Goal: Task Accomplishment & Management: Manage account settings

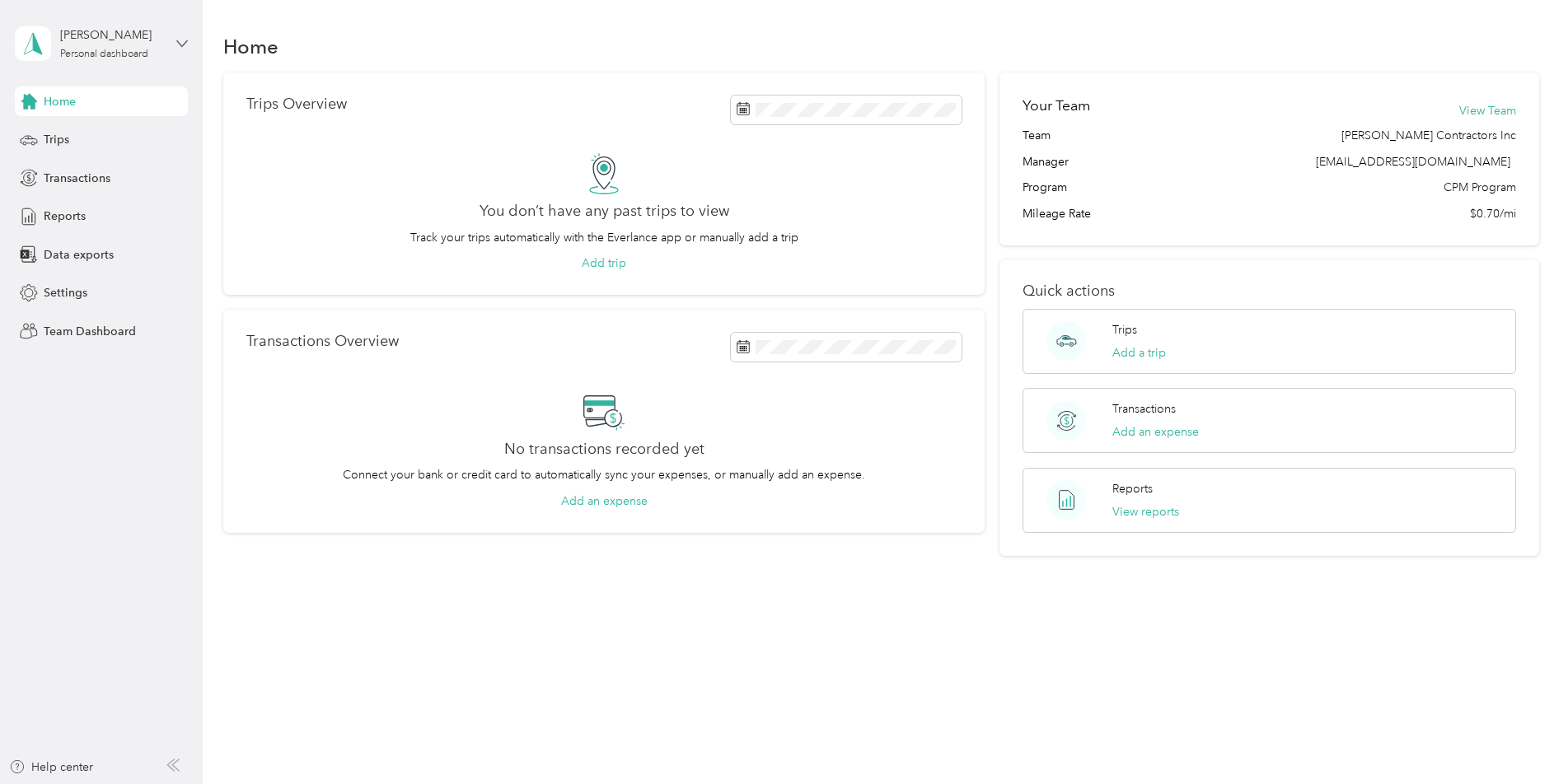
click at [176, 45] on icon at bounding box center [182, 43] width 12 height 12
click at [131, 135] on div "Team dashboard" at bounding box center [188, 136] width 324 height 29
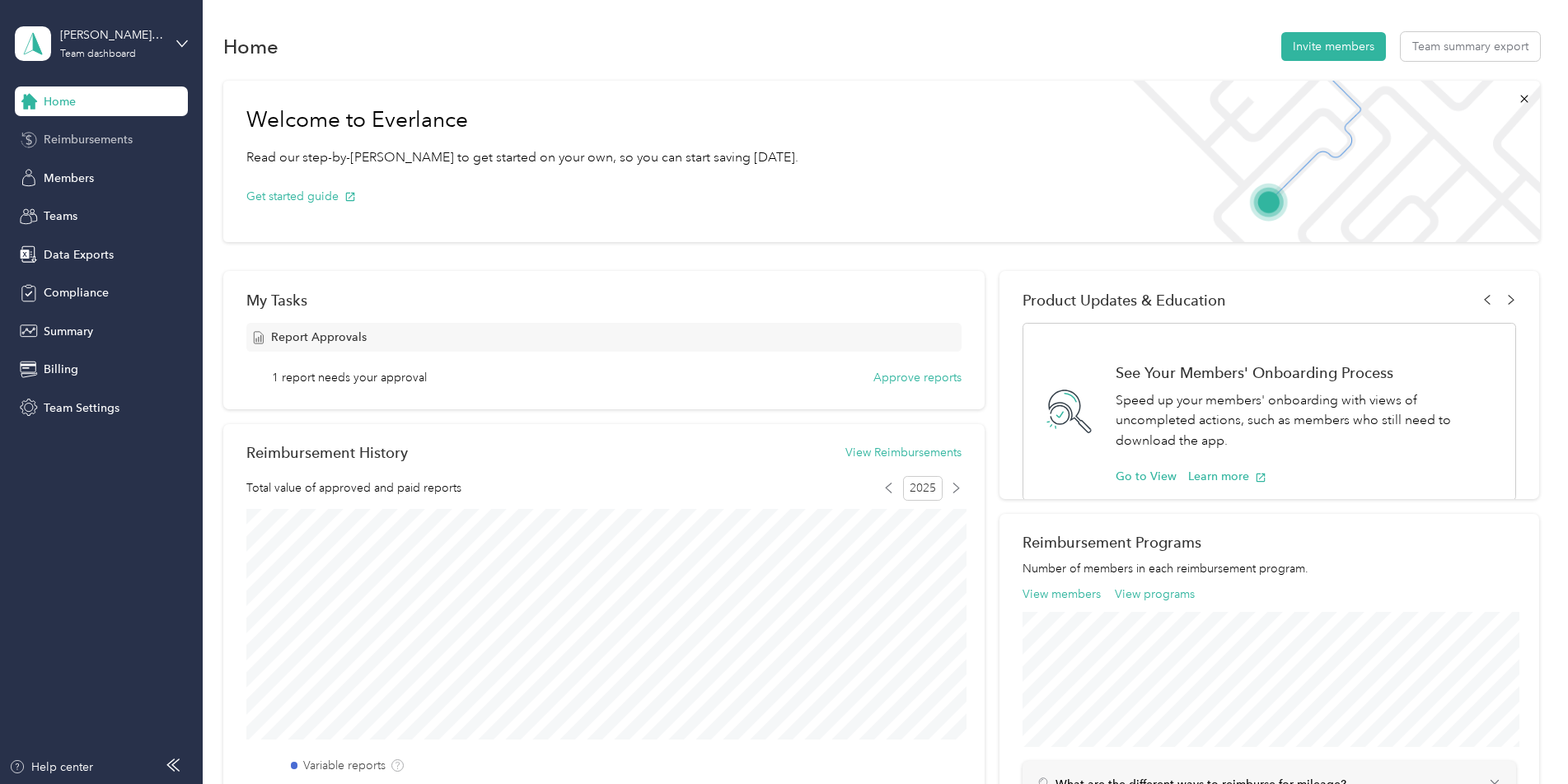
click at [108, 132] on span "Reimbursements" at bounding box center [88, 139] width 89 height 17
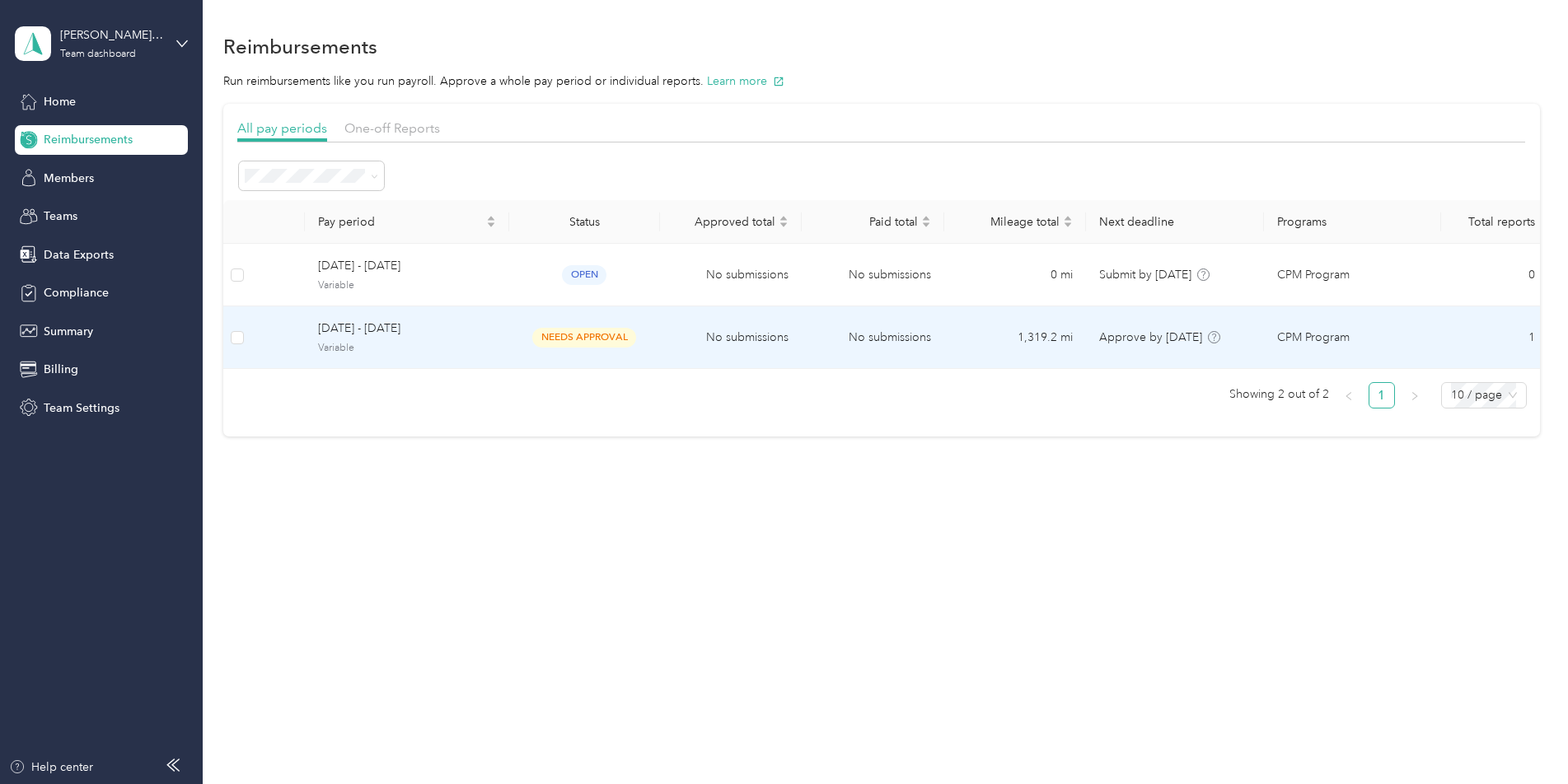
click at [551, 338] on span "needs approval" at bounding box center [584, 337] width 103 height 19
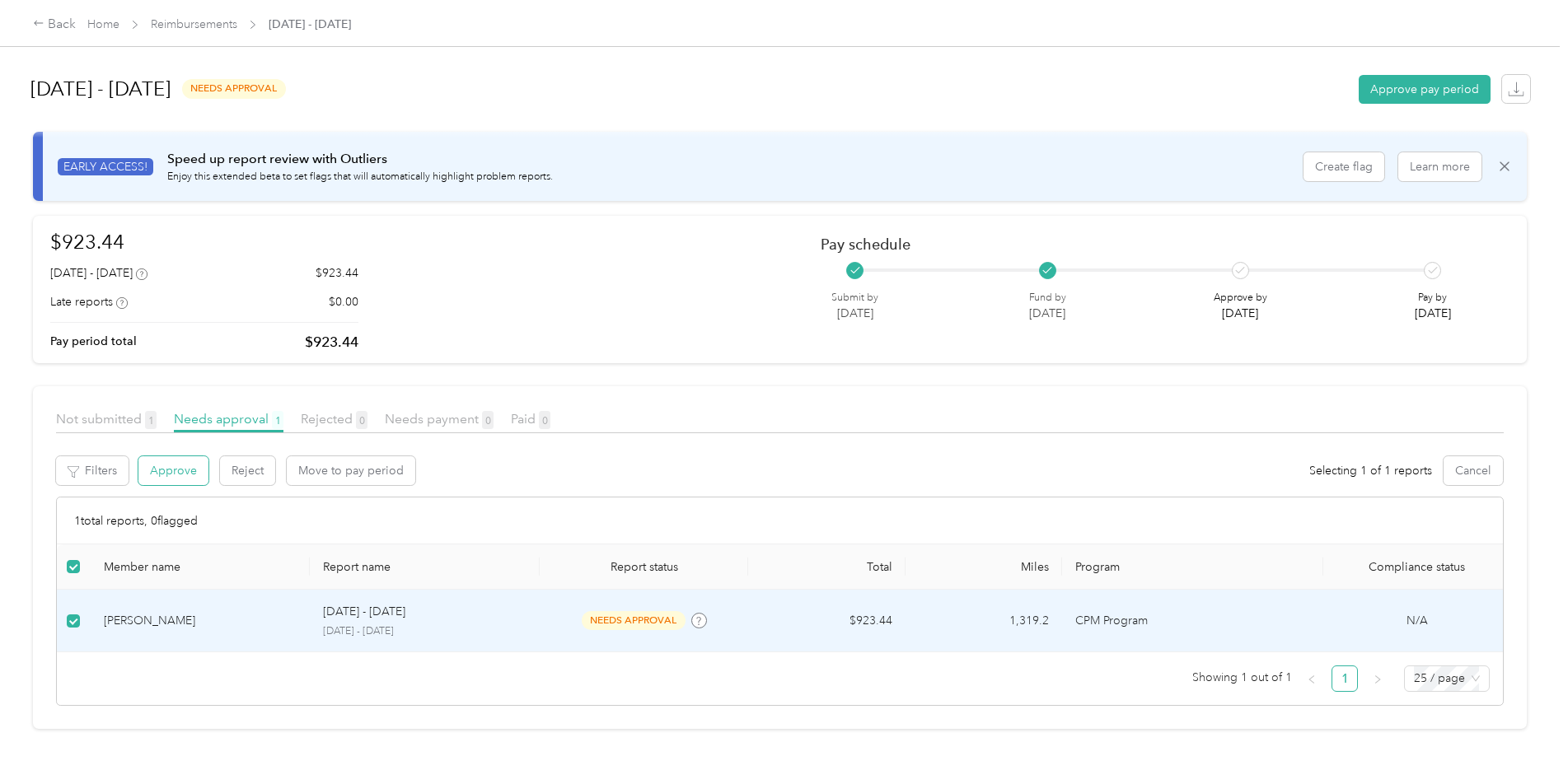
click at [196, 461] on button "Approve" at bounding box center [174, 470] width 70 height 29
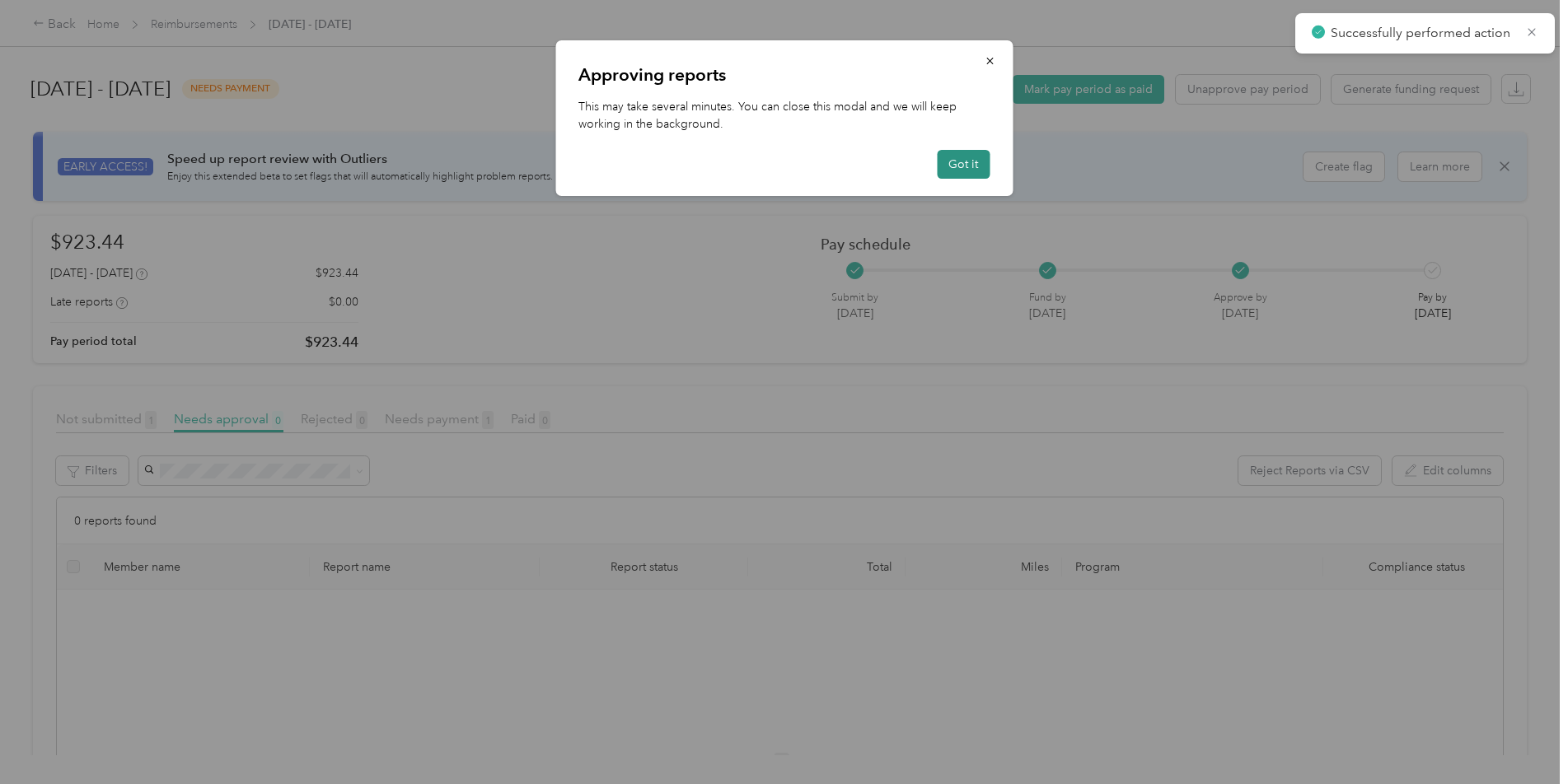
click at [967, 162] on button "Got it" at bounding box center [963, 165] width 53 height 29
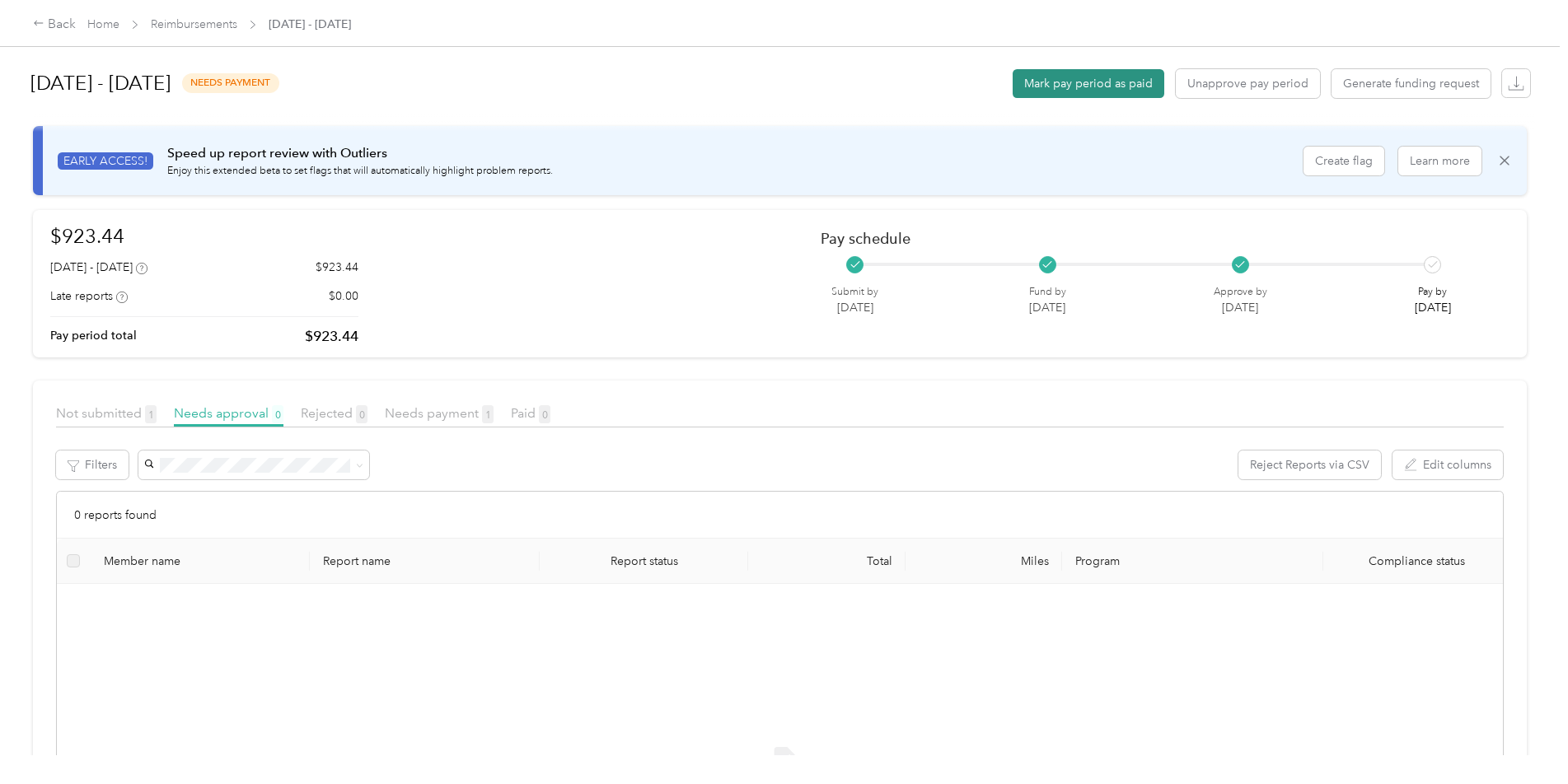
click at [1112, 81] on button "Mark pay period as paid" at bounding box center [1089, 84] width 152 height 29
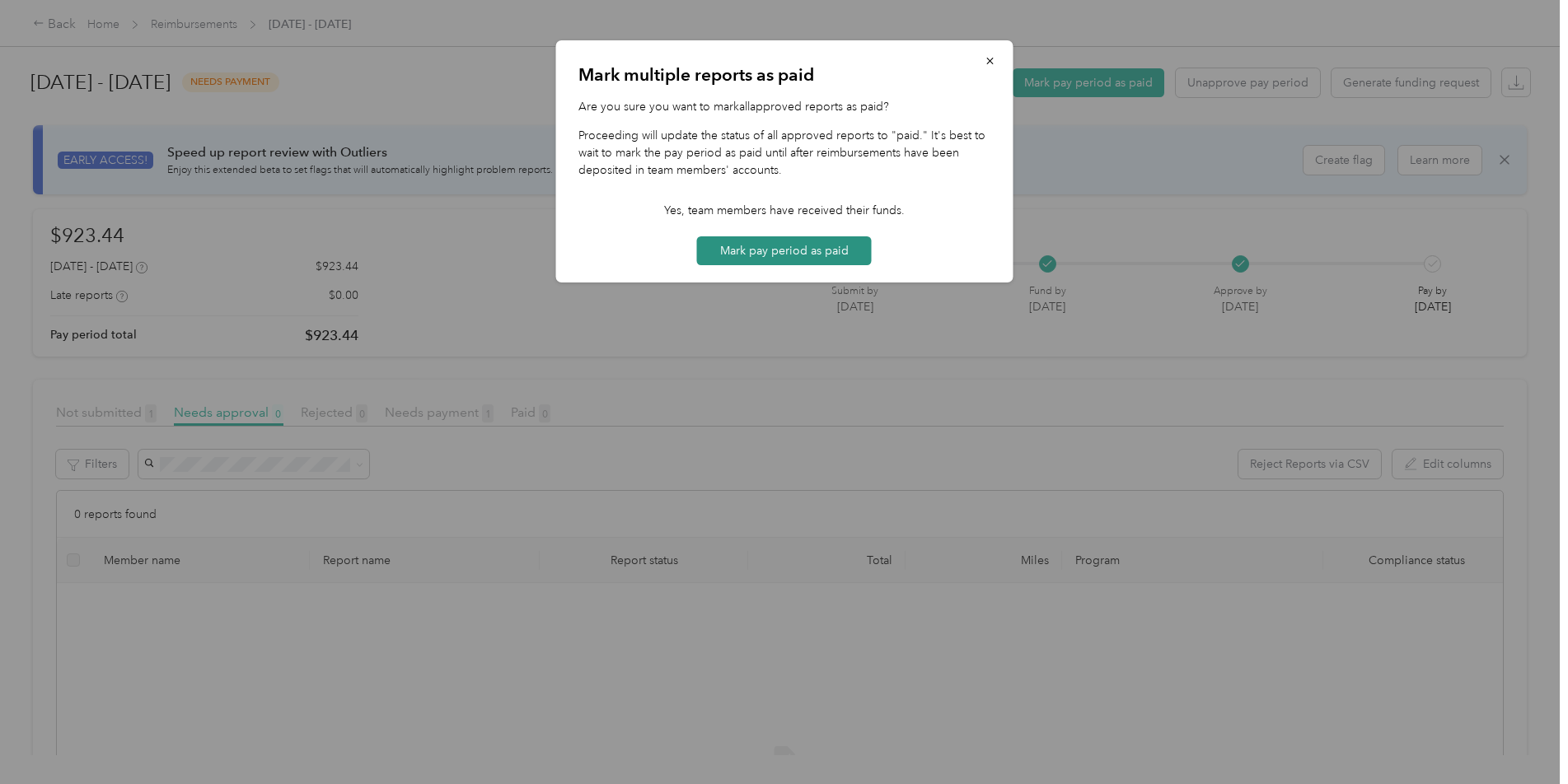
click at [778, 252] on button "Mark pay period as paid" at bounding box center [784, 251] width 175 height 29
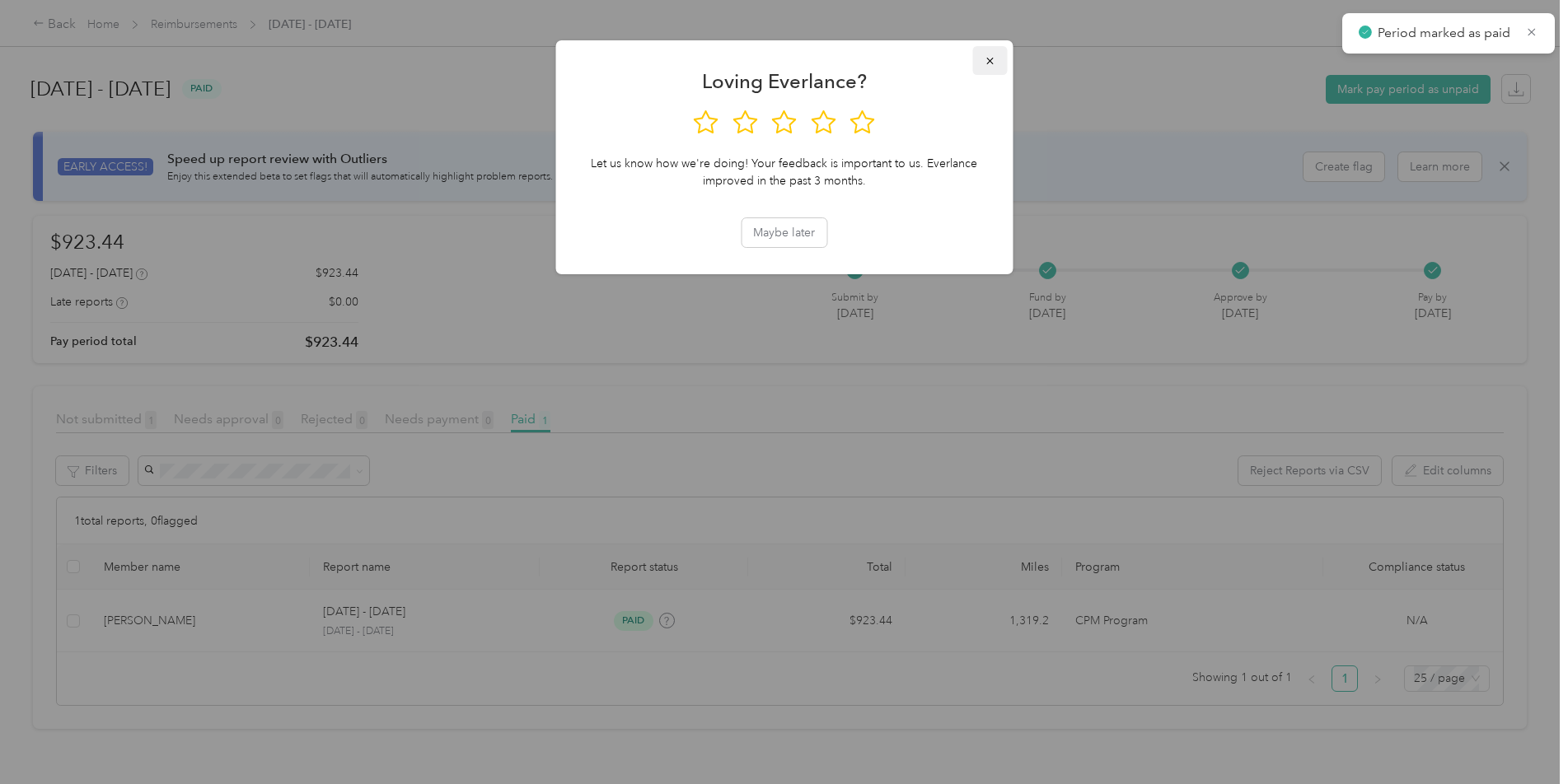
click at [992, 59] on icon "button" at bounding box center [990, 60] width 12 height 12
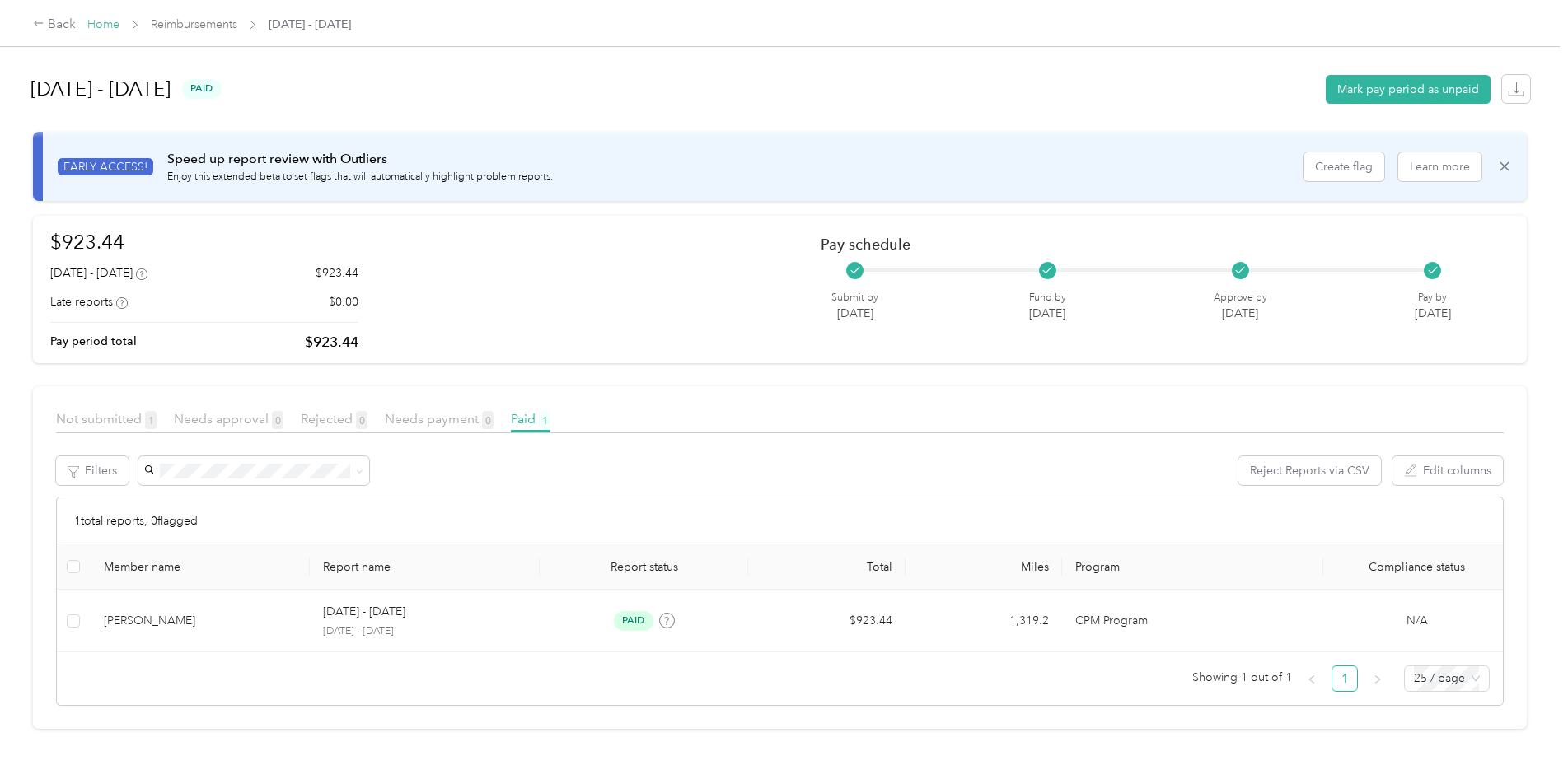
click at [111, 26] on link "Home" at bounding box center [103, 24] width 32 height 14
